Goal: Task Accomplishment & Management: Use online tool/utility

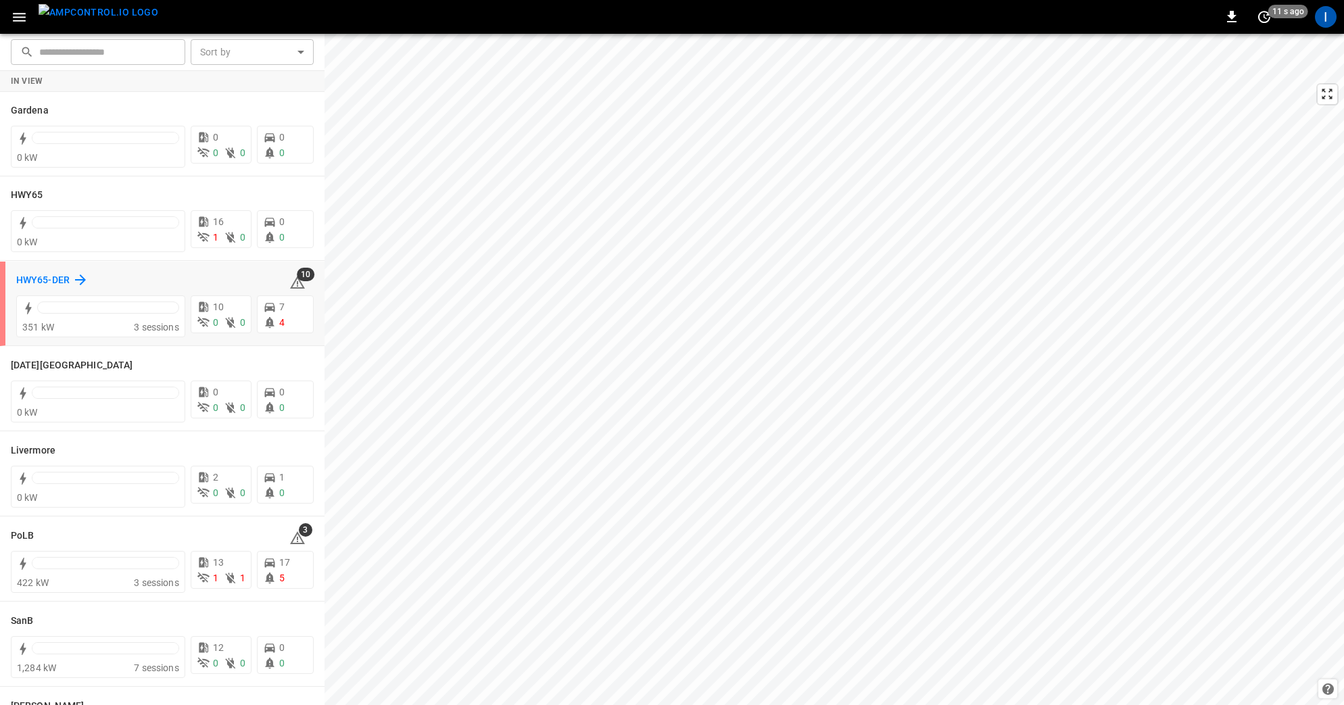
click at [76, 281] on icon at bounding box center [80, 280] width 16 height 16
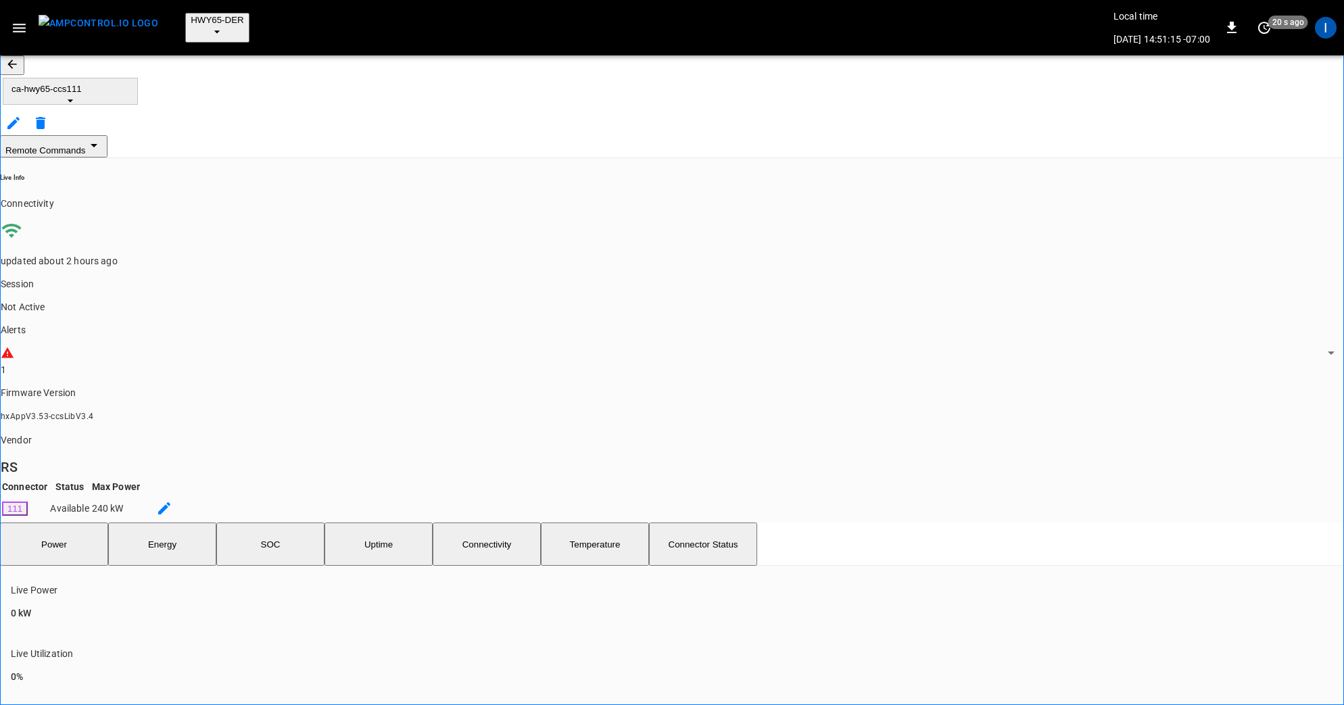
drag, startPoint x: 295, startPoint y: 264, endPoint x: 360, endPoint y: 280, distance: 66.7
click at [295, 522] on button "SOC" at bounding box center [270, 543] width 108 height 43
click at [107, 135] on button "Remote Commands" at bounding box center [53, 146] width 107 height 22
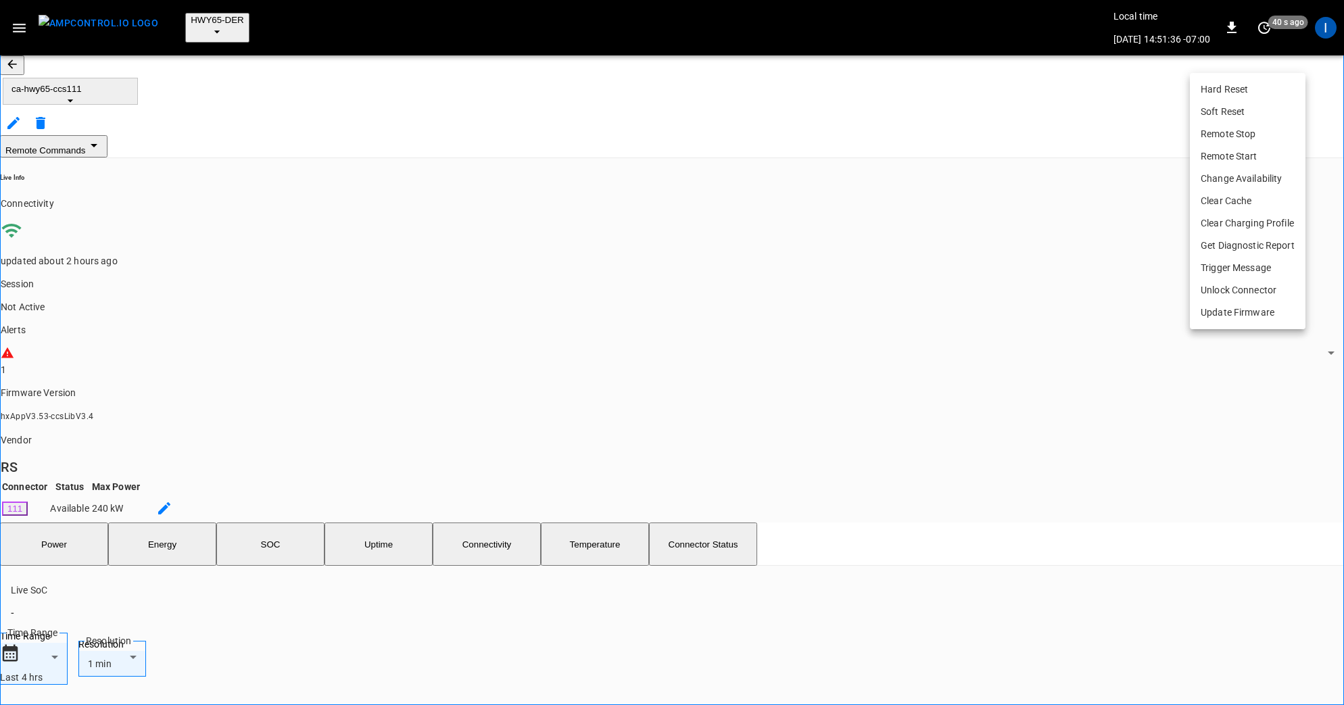
click at [1240, 94] on li "Hard Reset" at bounding box center [1248, 89] width 116 height 22
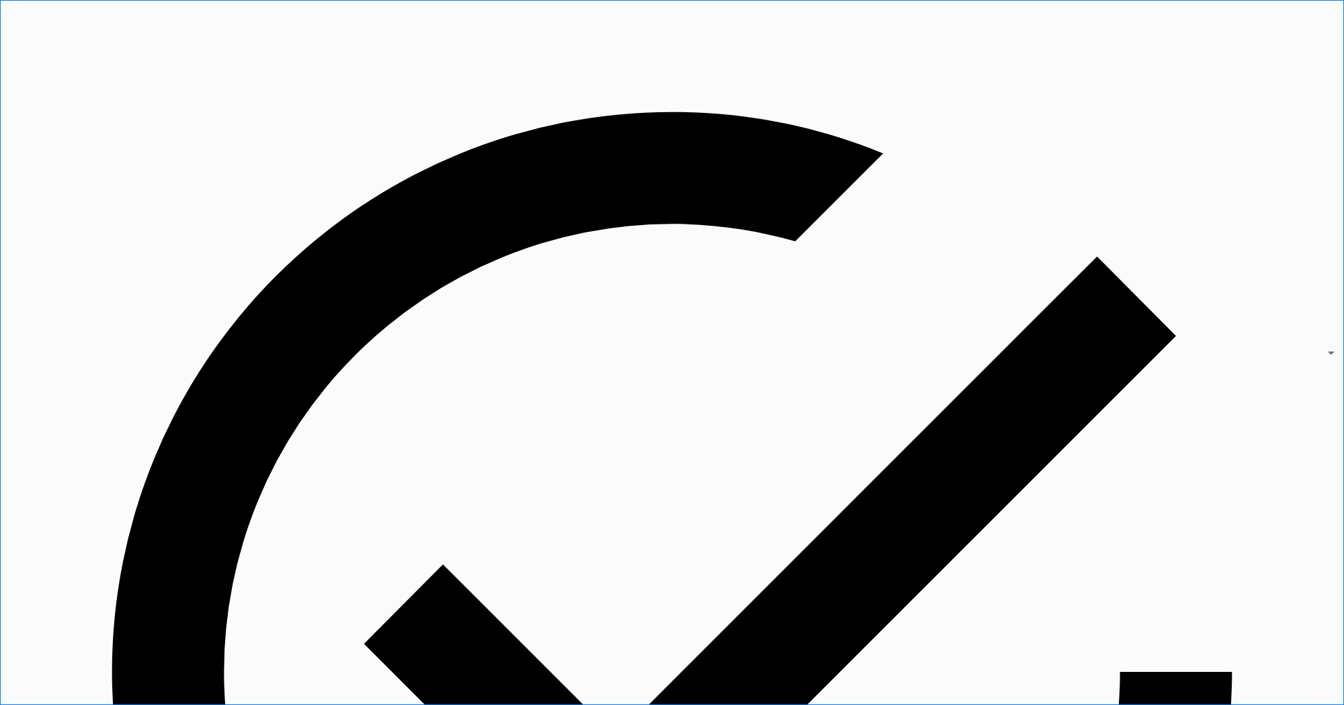
drag, startPoint x: 24, startPoint y: 62, endPoint x: 30, endPoint y: 64, distance: 7.1
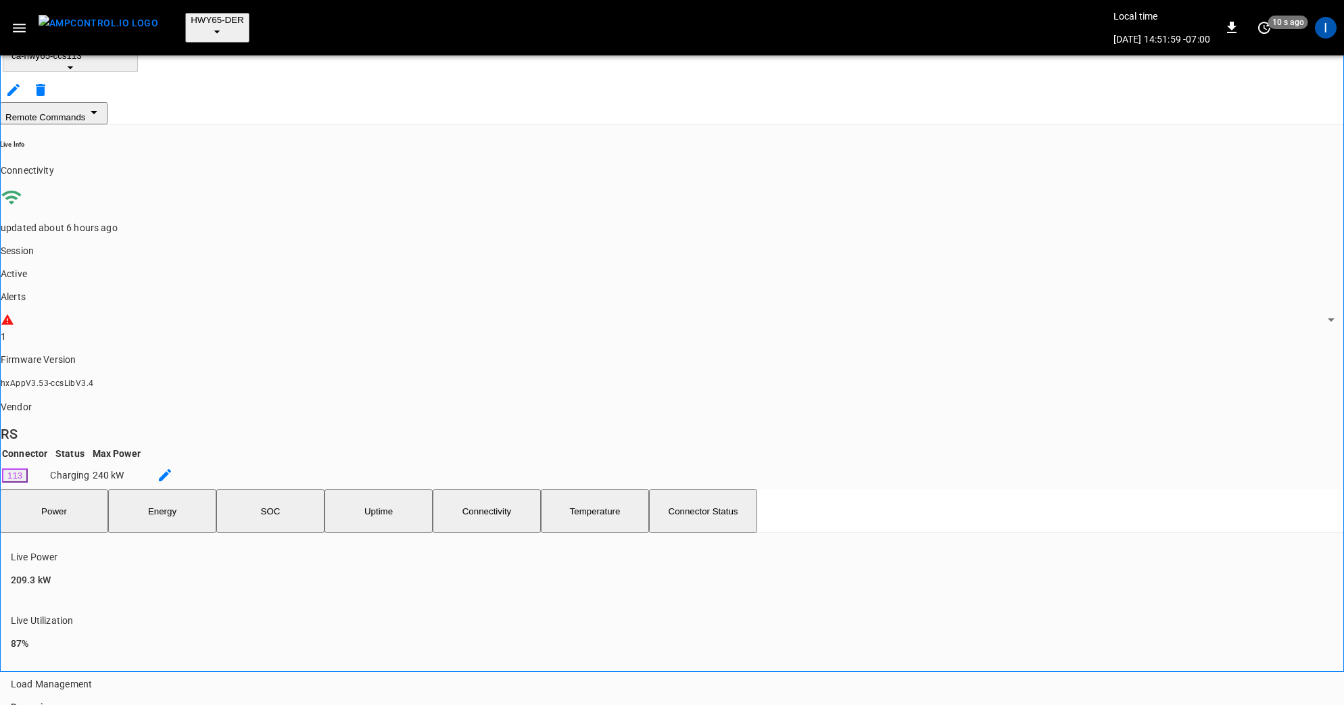
scroll to position [36, 0]
drag, startPoint x: 483, startPoint y: 458, endPoint x: 758, endPoint y: 489, distance: 276.8
drag, startPoint x: 489, startPoint y: 454, endPoint x: 621, endPoint y: 469, distance: 133.4
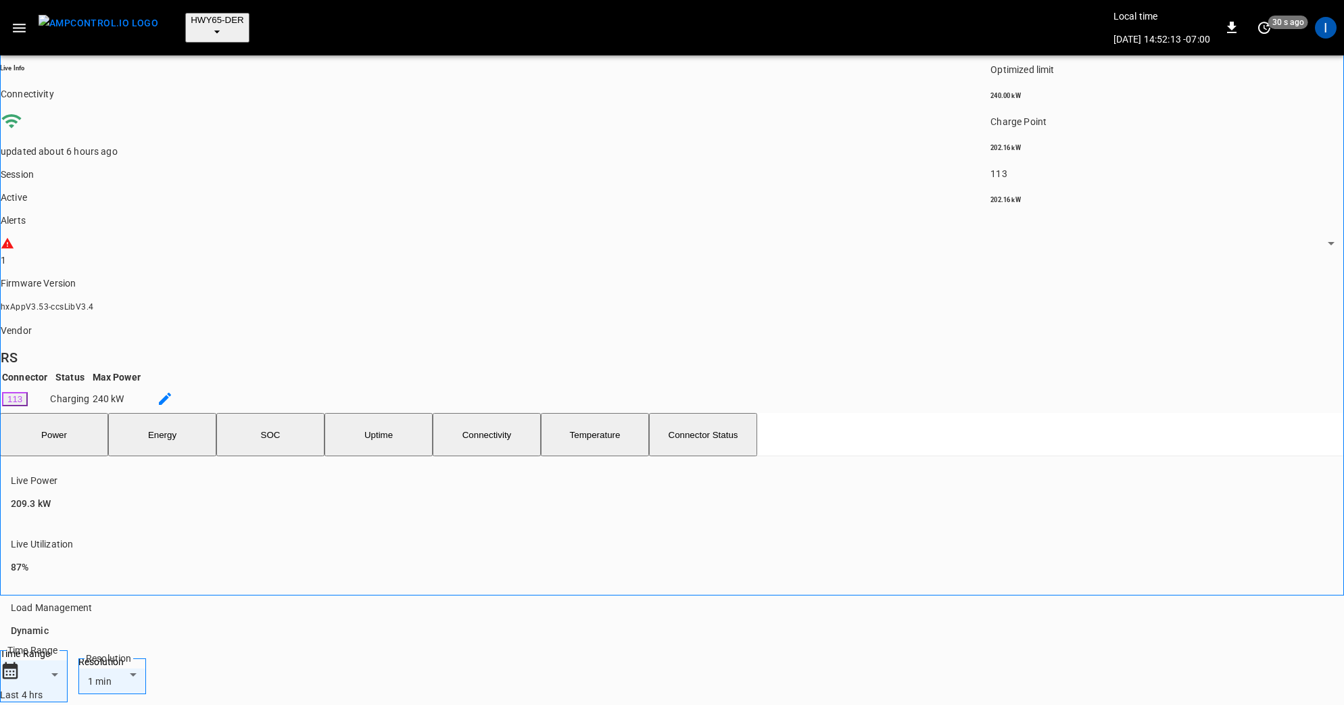
scroll to position [114, 0]
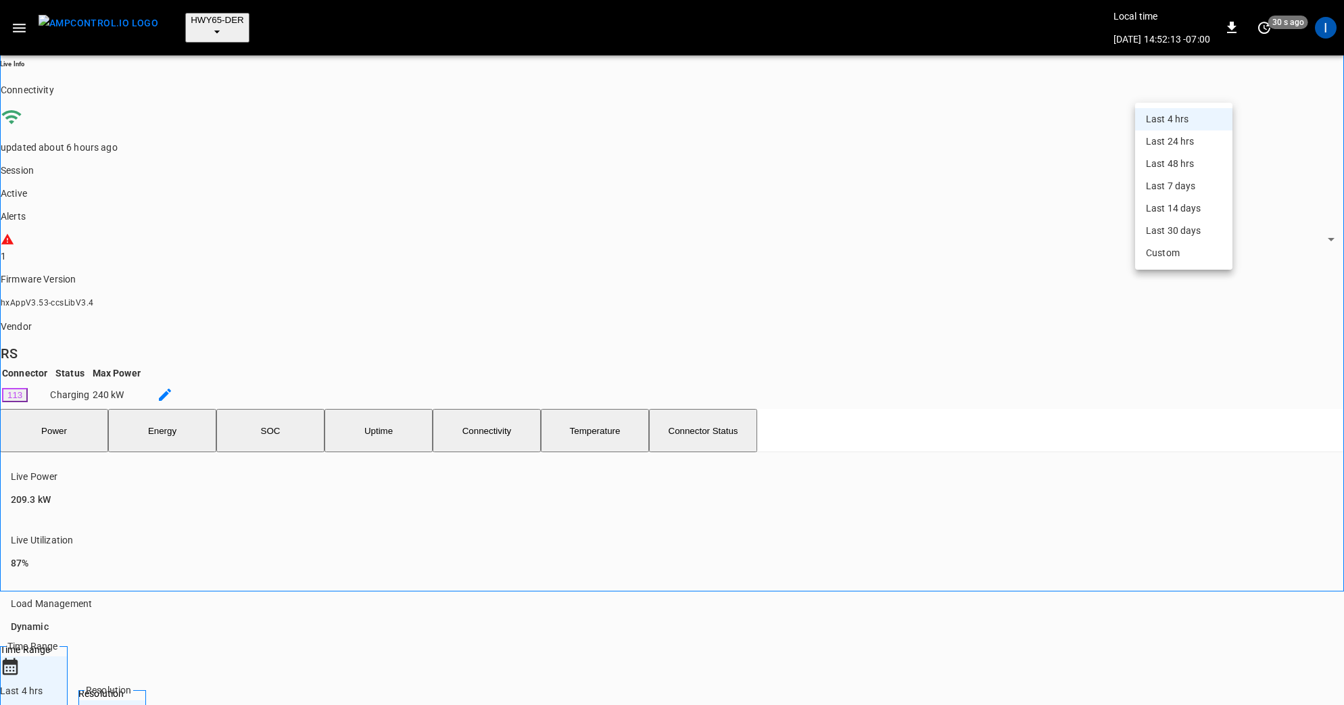
drag, startPoint x: 1189, startPoint y: 206, endPoint x: 1173, endPoint y: 223, distance: 23.4
drag, startPoint x: 1177, startPoint y: 234, endPoint x: 1171, endPoint y: 236, distance: 7.1
click at [1177, 130] on li "Last 4 hrs" at bounding box center [1183, 119] width 97 height 22
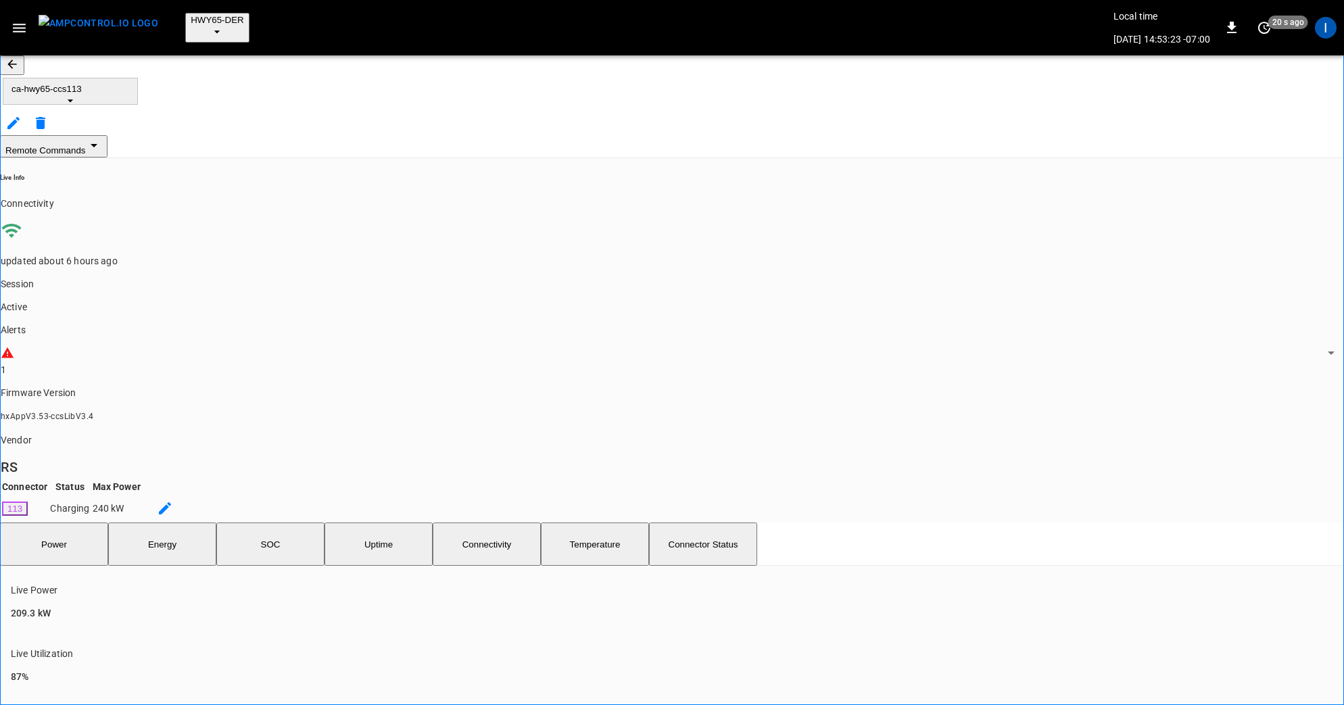
click at [24, 59] on button "button" at bounding box center [12, 65] width 24 height 20
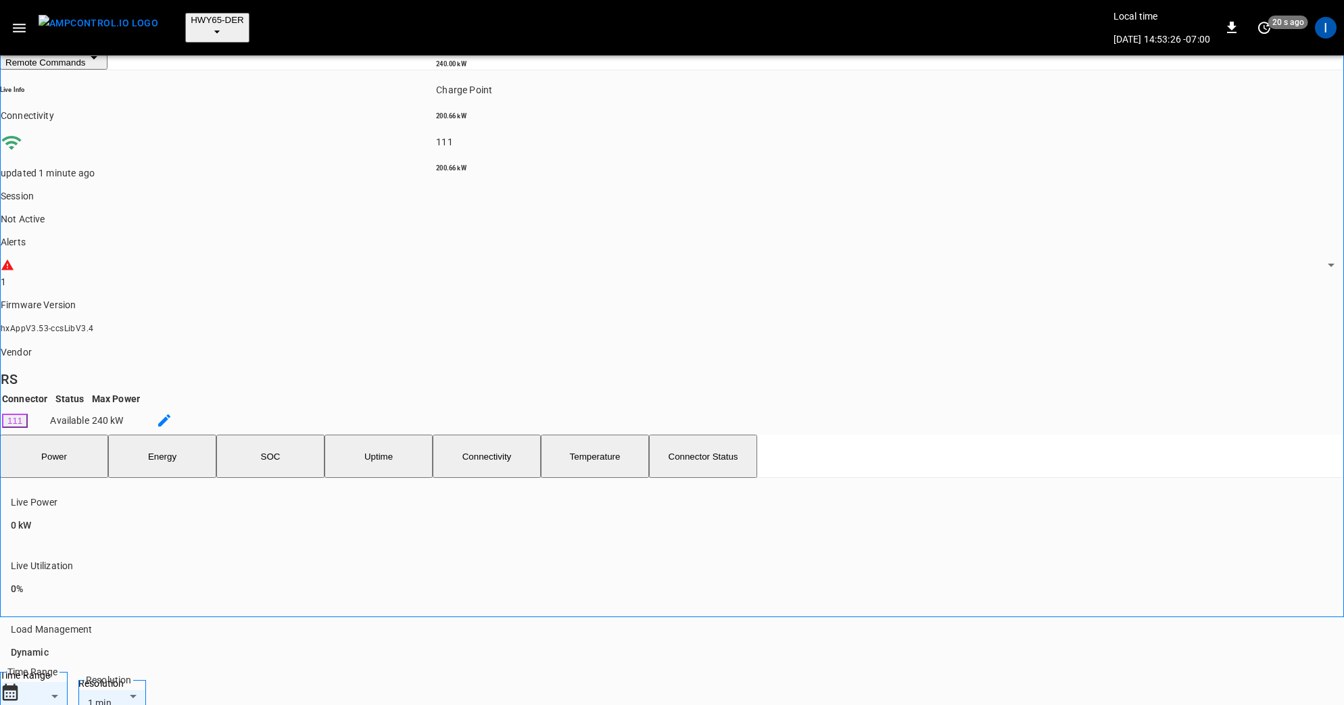
scroll to position [90, 0]
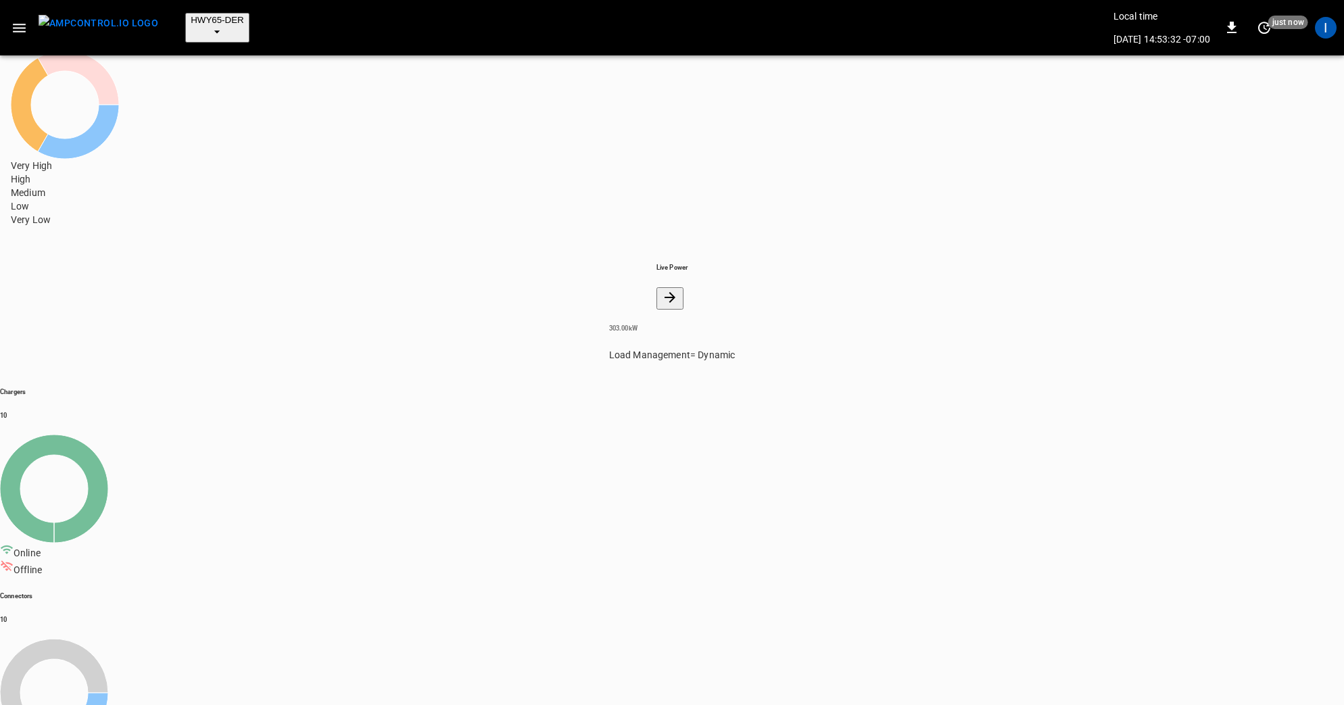
scroll to position [109, 0]
